Goal: Learn about a topic: Learn about a topic

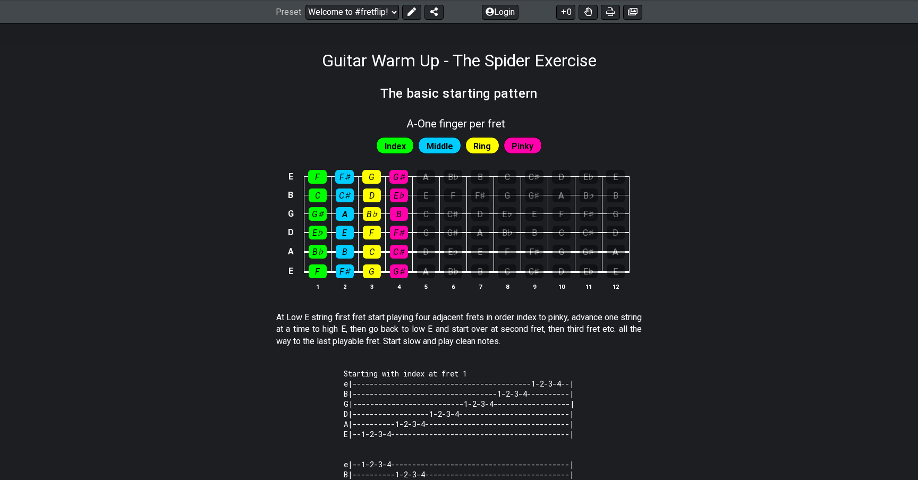
scroll to position [164, 0]
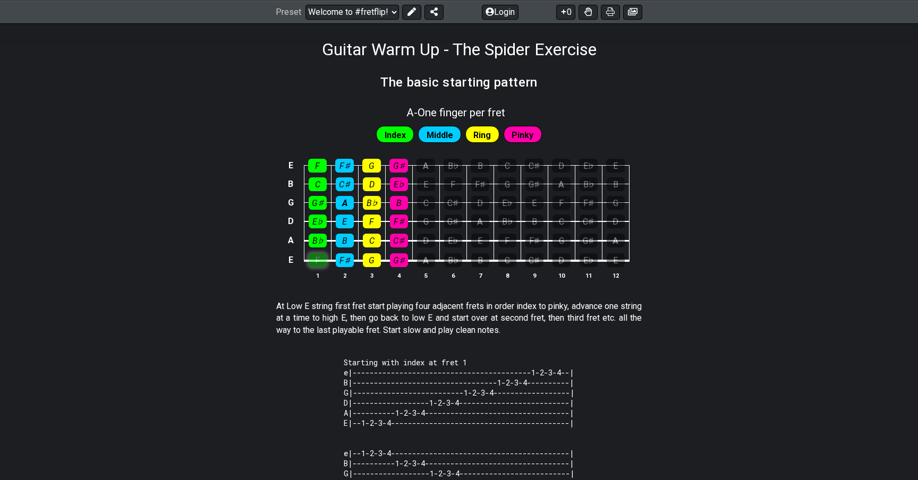
click at [318, 267] on div "F" at bounding box center [318, 260] width 18 height 14
click at [351, 261] on div "F♯" at bounding box center [345, 260] width 18 height 14
click at [367, 261] on div "G" at bounding box center [372, 260] width 18 height 14
click at [384, 261] on table "E F F♯ G G♯ A B♭ B C C♯ D E♭ E B C C♯ D E♭ E F F♯ G G♯ A B♭ B G G♯ A B♭ B C C♯ …" at bounding box center [456, 209] width 345 height 125
click at [395, 256] on div "G♯" at bounding box center [399, 260] width 18 height 14
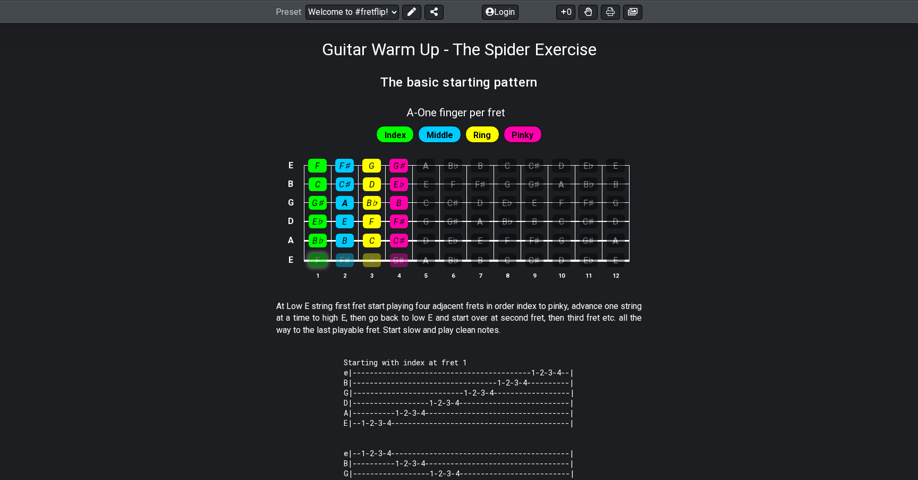
click at [319, 256] on div "F" at bounding box center [318, 260] width 18 height 14
click at [346, 257] on div "F♯" at bounding box center [345, 260] width 18 height 14
click at [368, 257] on div "G" at bounding box center [372, 260] width 18 height 14
click at [393, 257] on div "G♯" at bounding box center [399, 260] width 18 height 14
click at [435, 222] on td "D" at bounding box center [425, 232] width 27 height 20
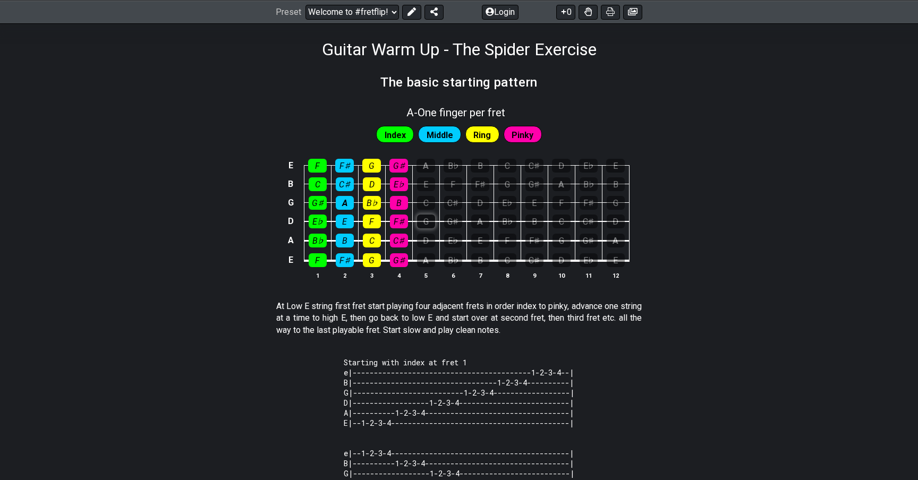
click at [430, 225] on div "G" at bounding box center [426, 222] width 18 height 14
click at [429, 225] on div "G" at bounding box center [426, 222] width 18 height 14
click at [400, 136] on span "Index" at bounding box center [395, 135] width 21 height 15
click at [435, 136] on span "Middle" at bounding box center [440, 135] width 27 height 15
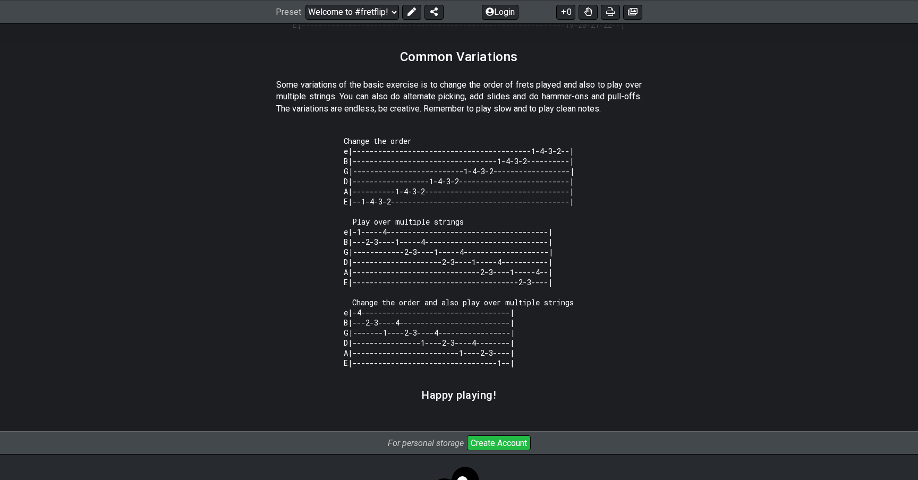
scroll to position [841, 0]
